Goal: Information Seeking & Learning: Find specific fact

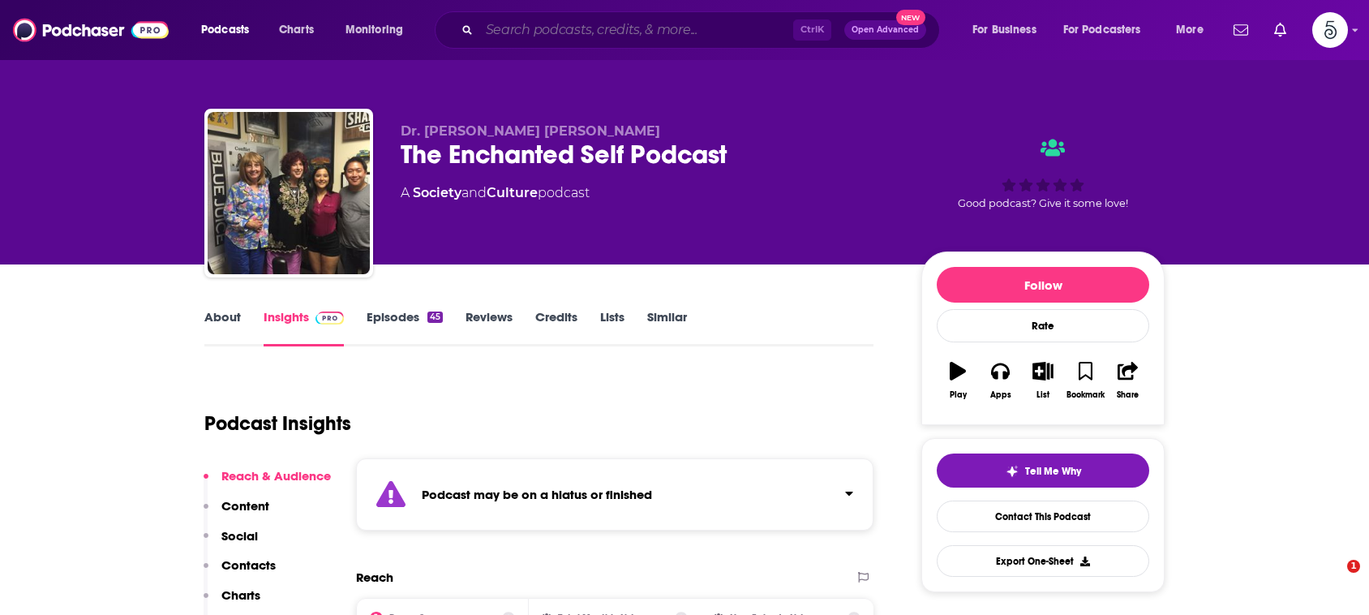
click at [720, 25] on input "Search podcasts, credits, & more..." at bounding box center [636, 30] width 314 height 26
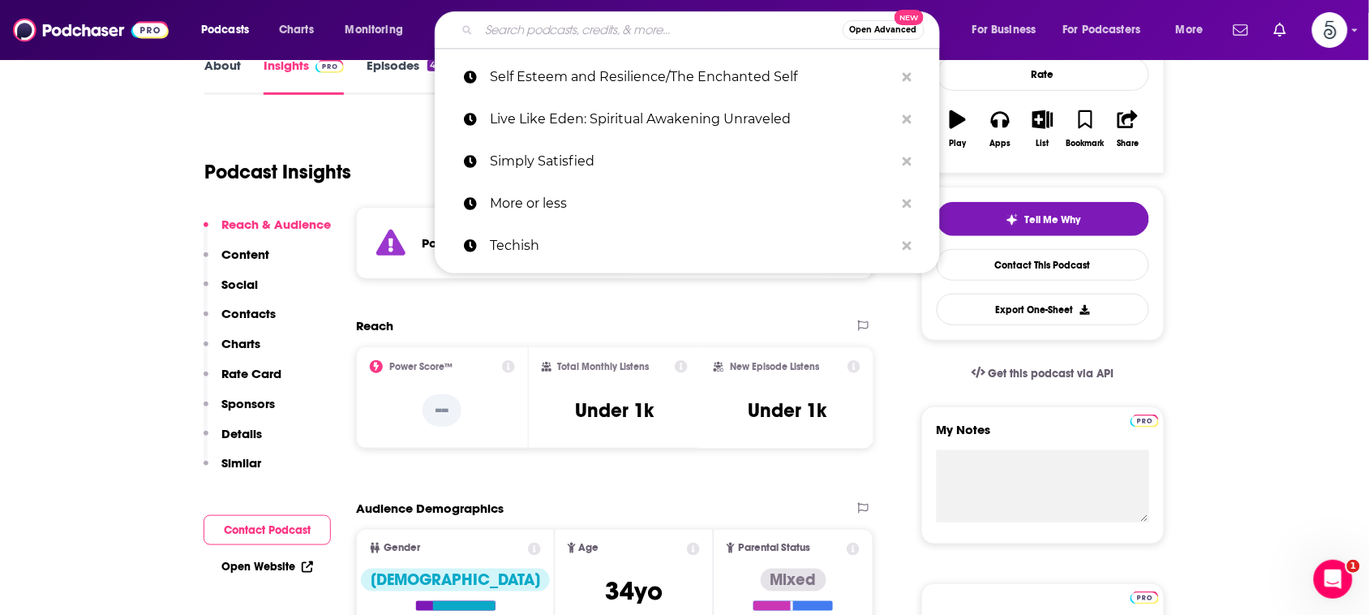
paste input "h"
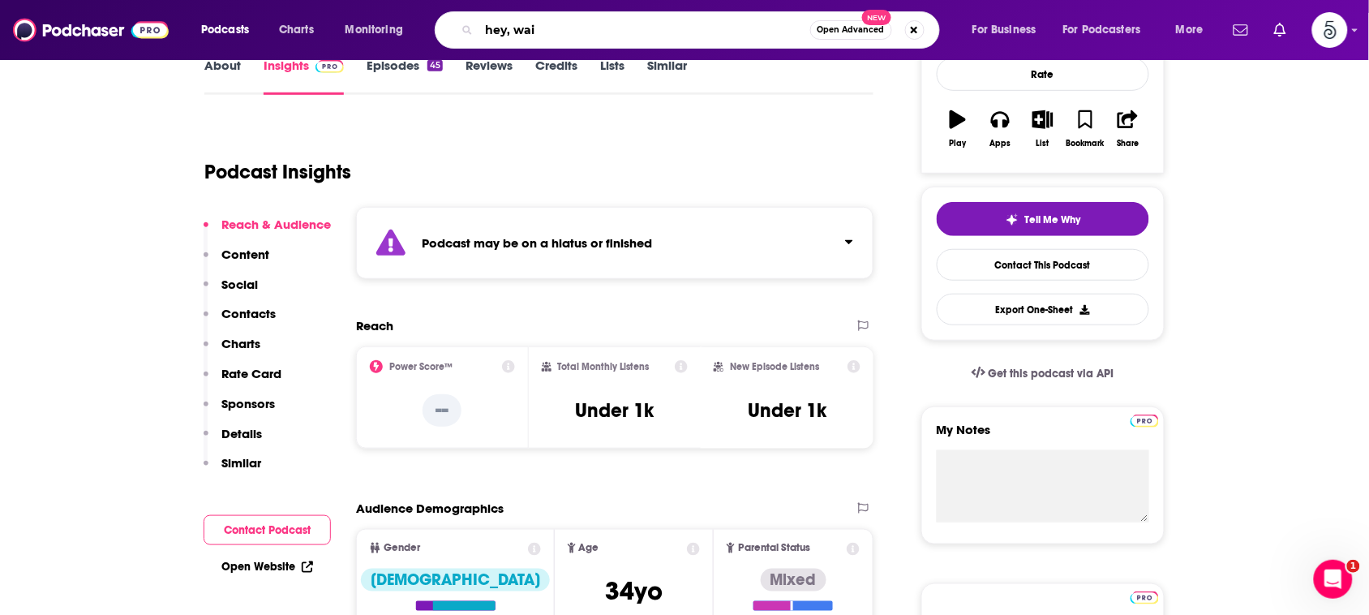
type input "hey, wait"
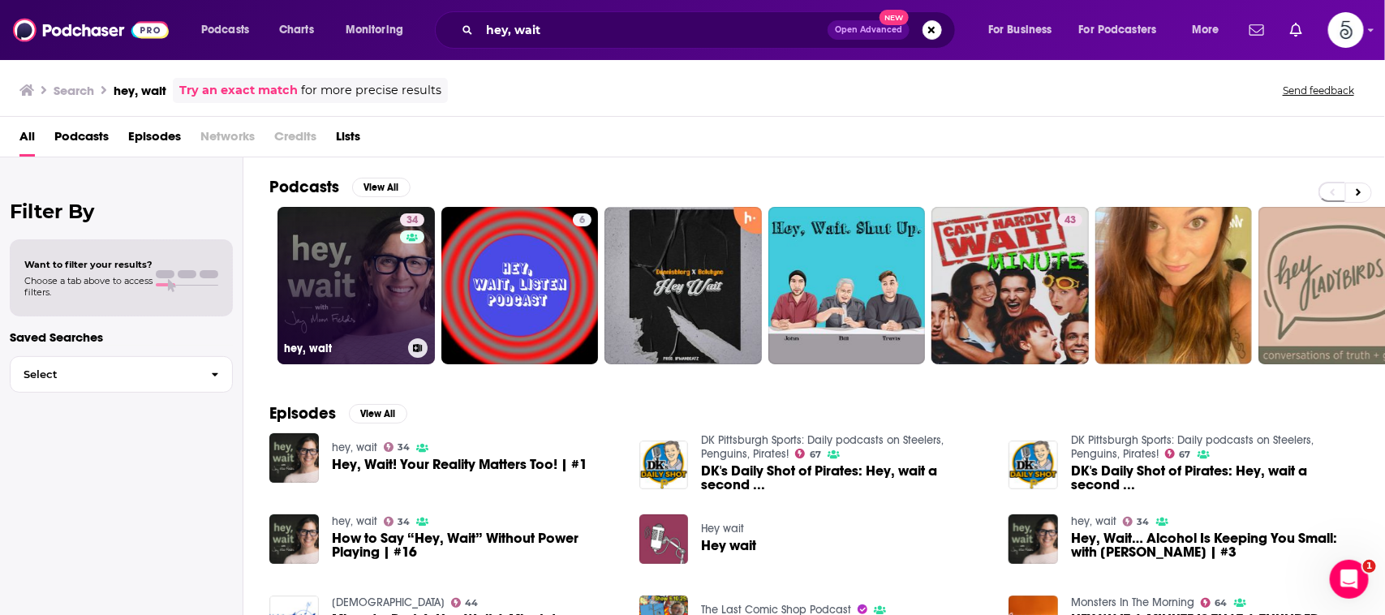
click at [337, 277] on link "34 hey, wait" at bounding box center [355, 285] width 157 height 157
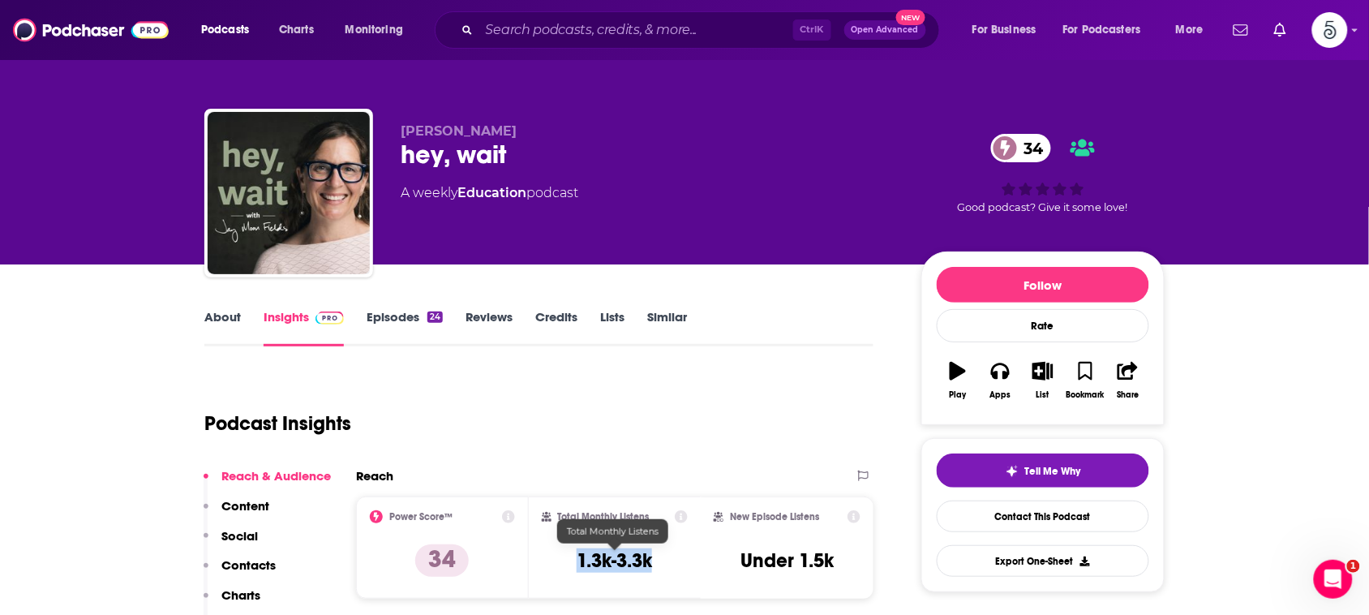
drag, startPoint x: 669, startPoint y: 565, endPoint x: 577, endPoint y: 565, distance: 92.5
click at [577, 565] on div "Total Monthly Listens 1.3k-3.3k" at bounding box center [615, 547] width 147 height 75
copy h3 "1.3k-3.3k"
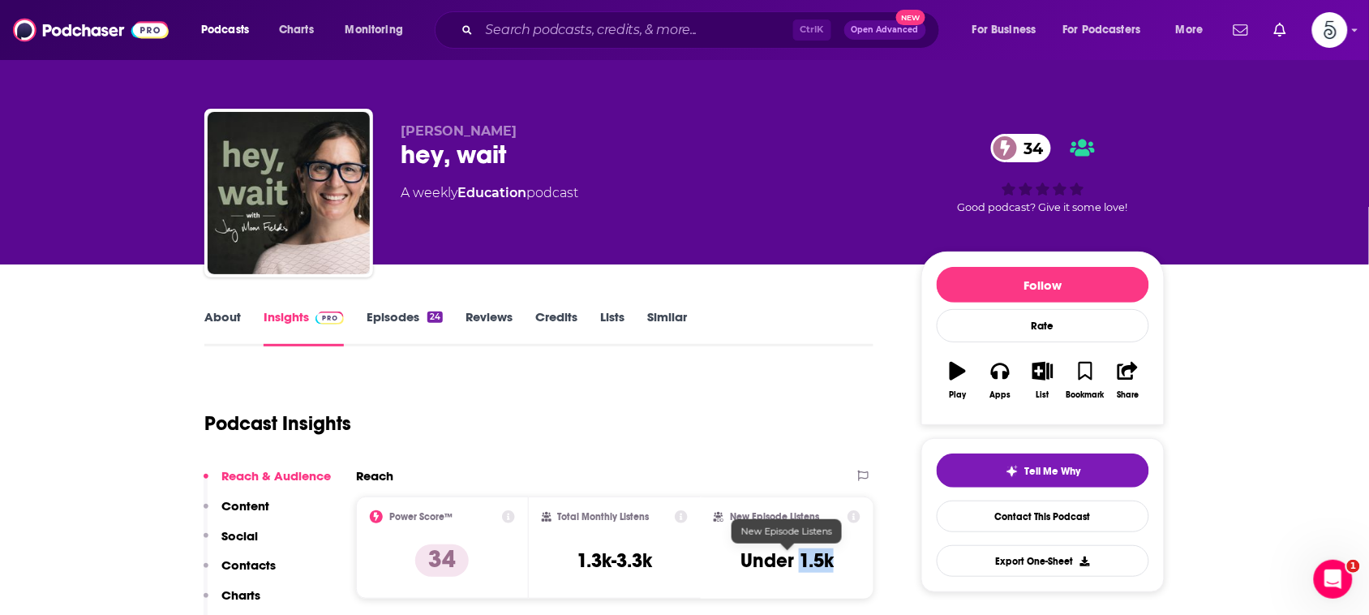
drag, startPoint x: 836, startPoint y: 566, endPoint x: 802, endPoint y: 566, distance: 34.9
click at [802, 566] on div "New Episode Listens Under 1.5k" at bounding box center [787, 547] width 147 height 75
copy h3 "1.5k"
